Goal: Navigation & Orientation: Understand site structure

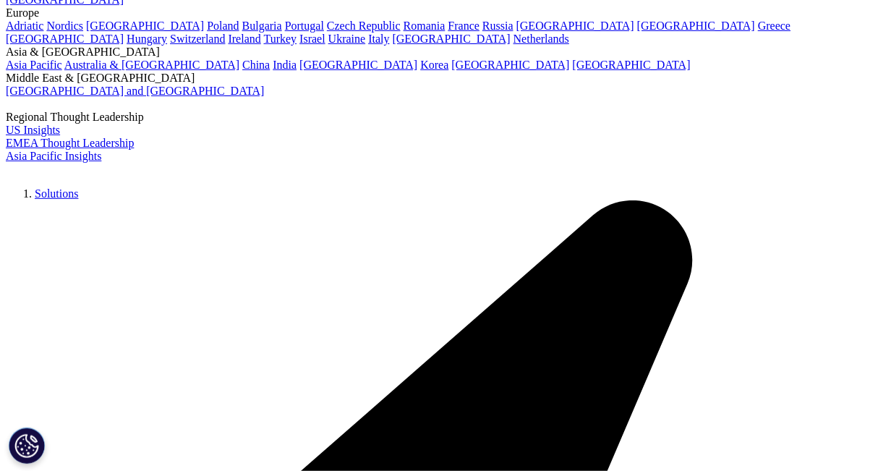
scroll to position [172, 0]
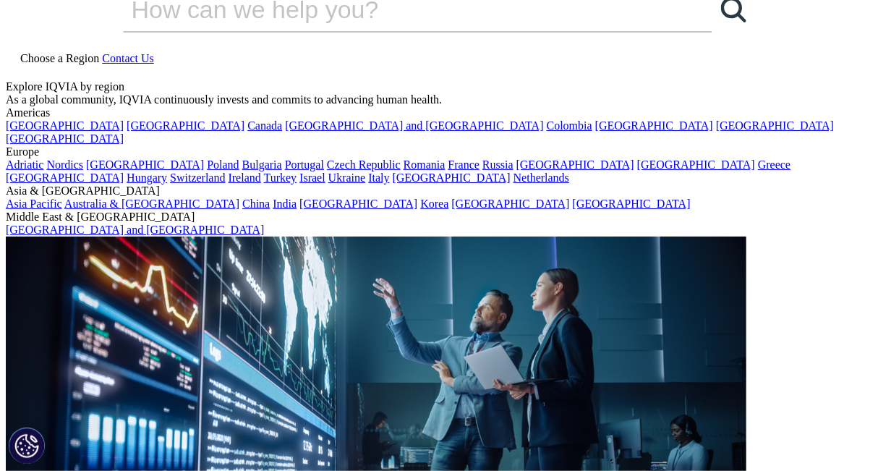
scroll to position [0, 0]
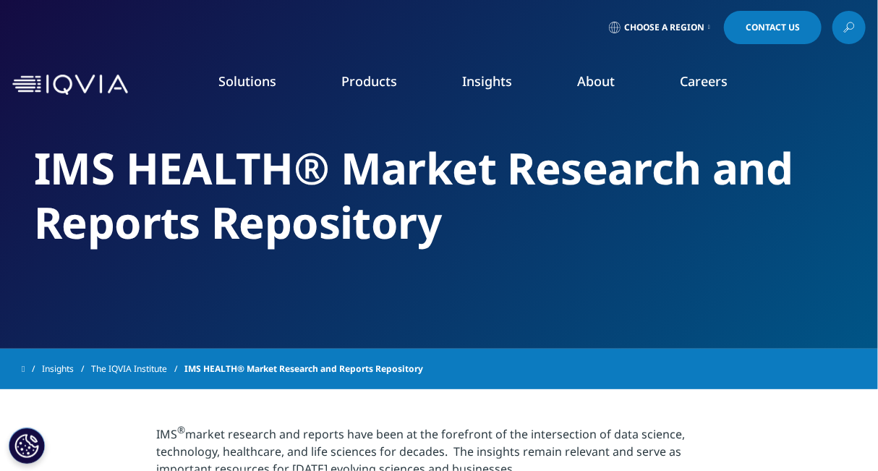
click at [268, 195] on link "Our Story" at bounding box center [343, 195] width 214 height 16
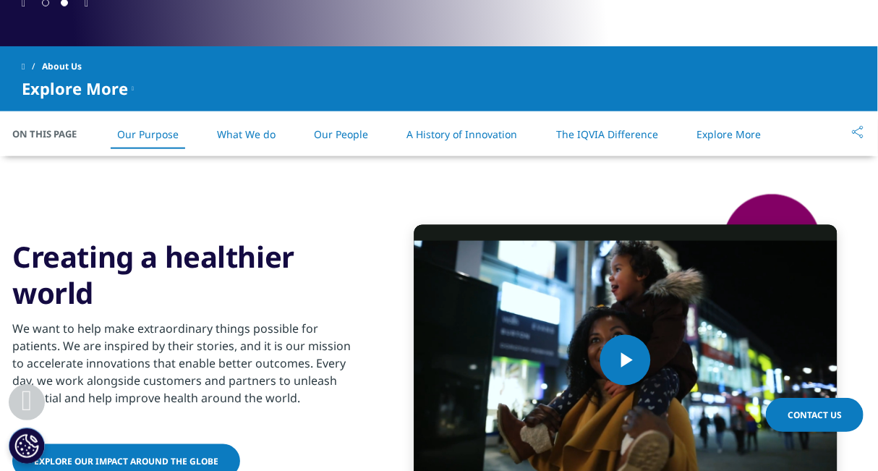
drag, startPoint x: 0, startPoint y: 0, endPoint x: 888, endPoint y: 114, distance: 895.7
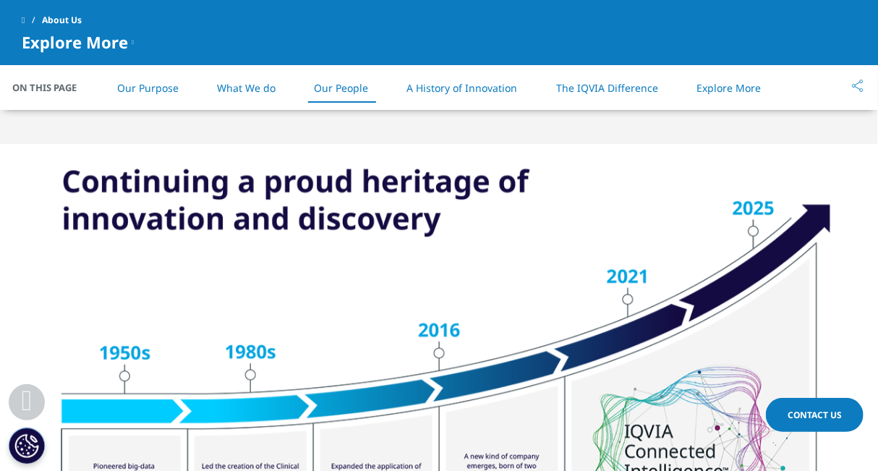
scroll to position [1742, 0]
